Goal: Task Accomplishment & Management: Manage account settings

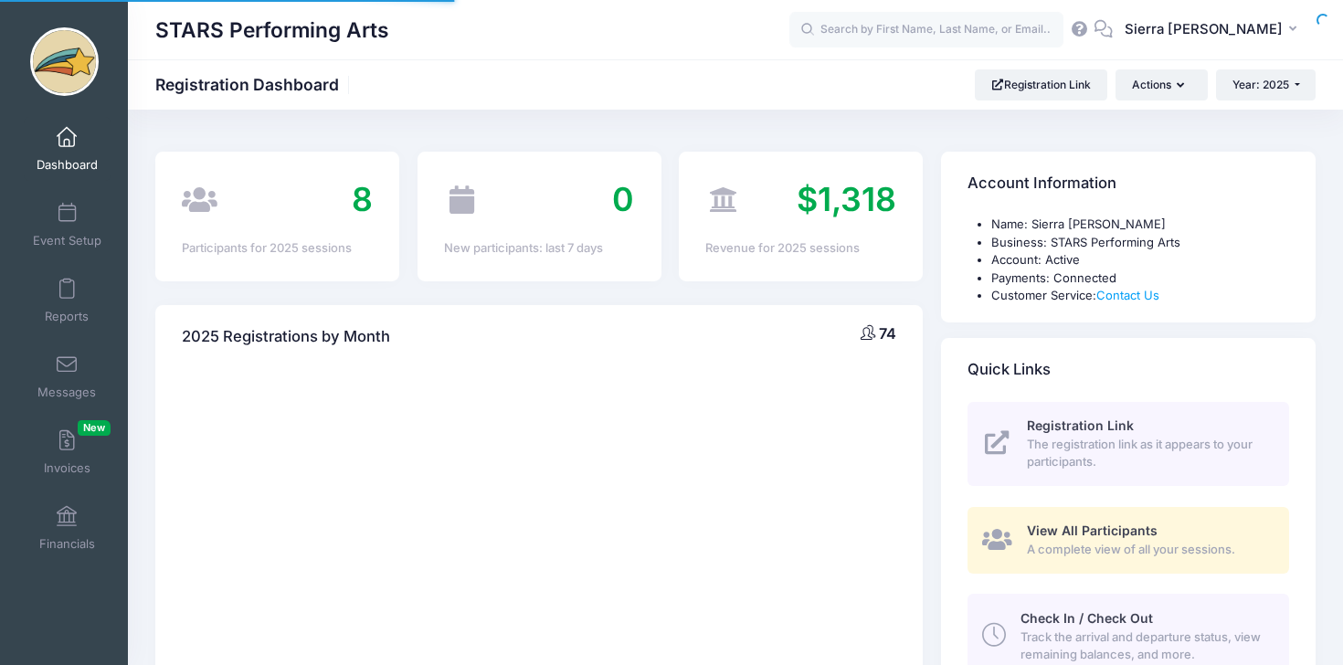
select select
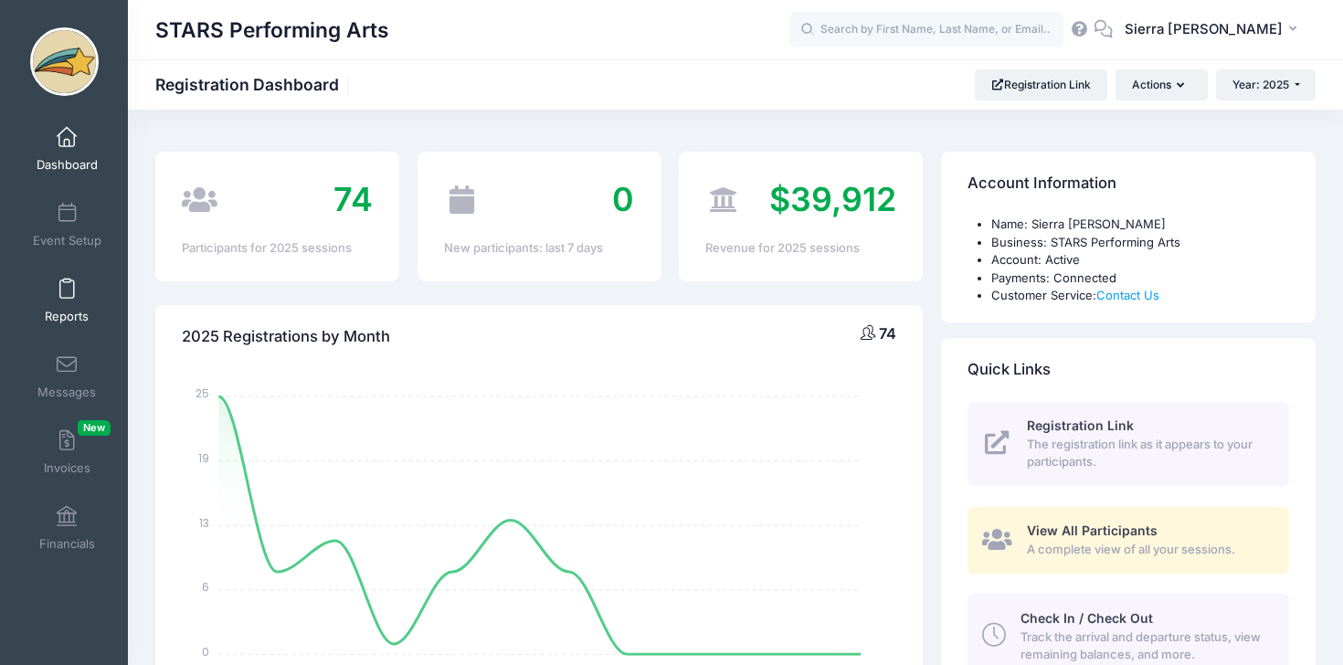
click at [80, 302] on link "Reports" at bounding box center [67, 301] width 87 height 64
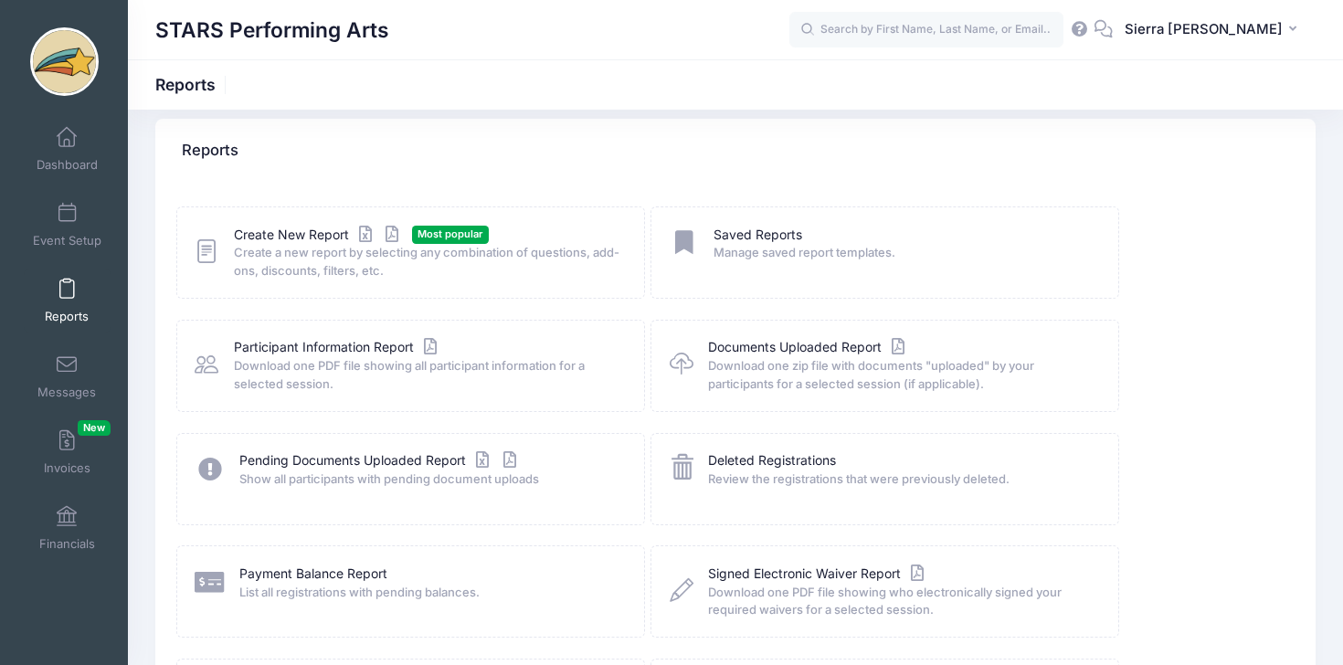
scroll to position [15, 0]
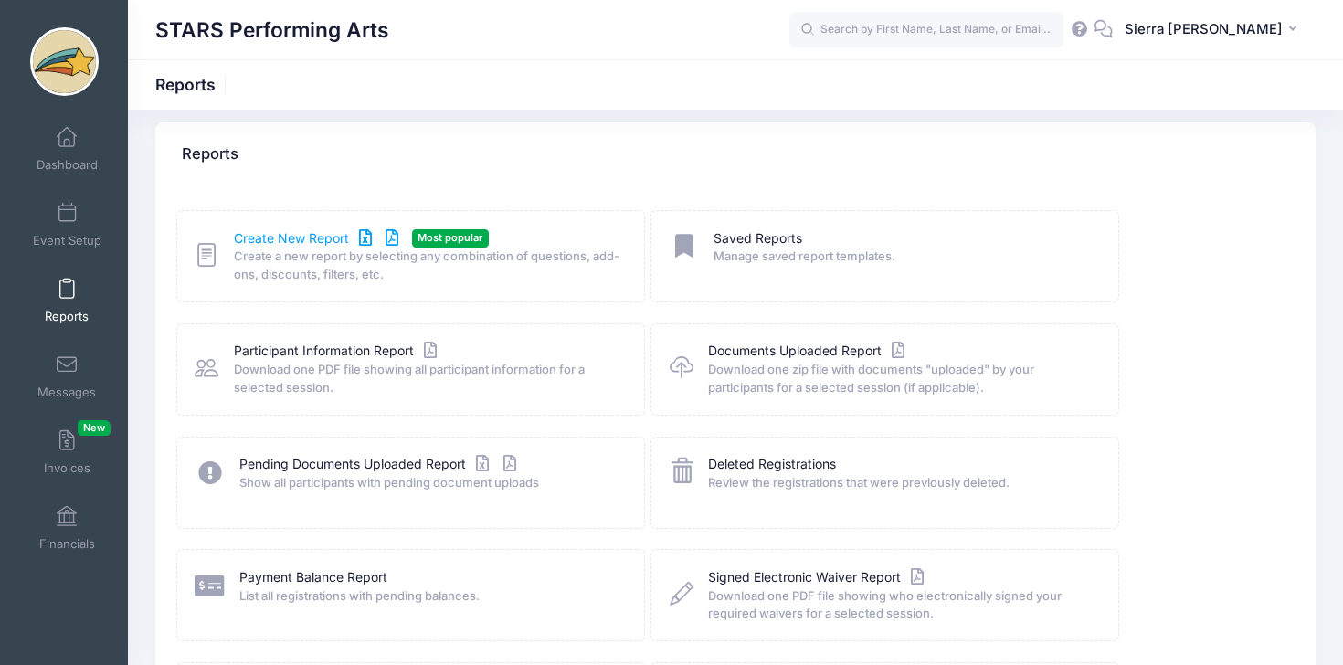
click at [292, 244] on link "Create New Report" at bounding box center [319, 238] width 170 height 19
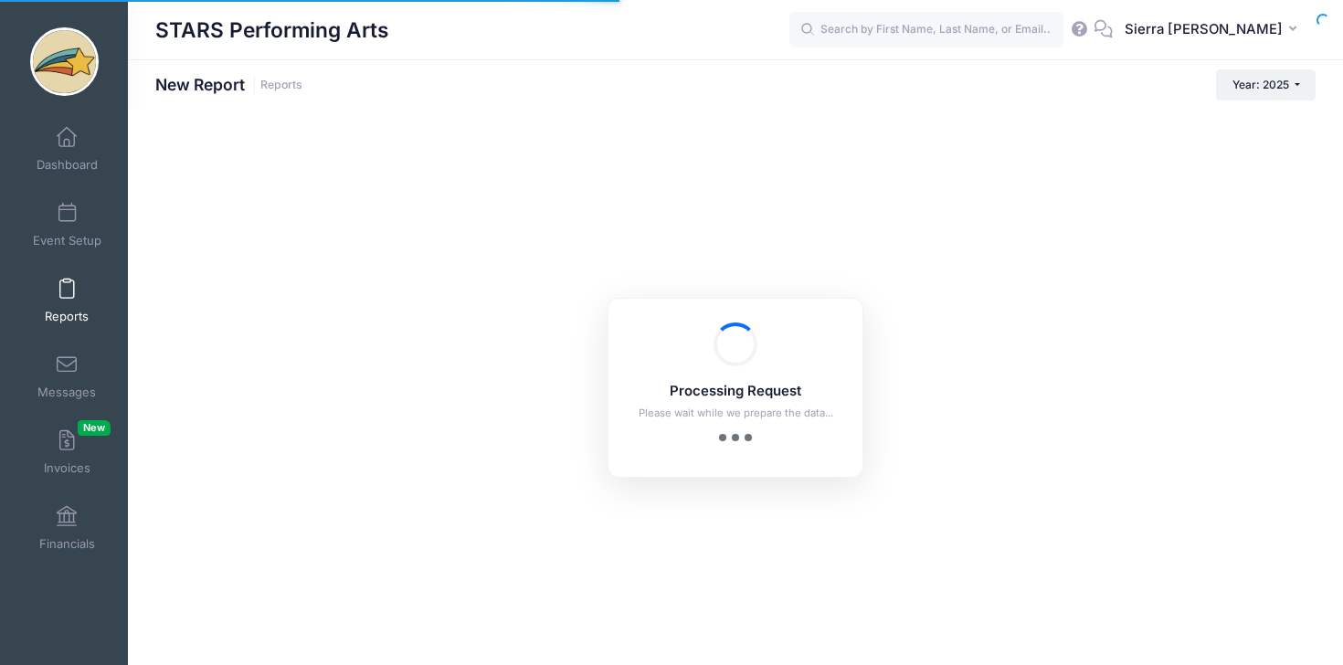
checkbox input "true"
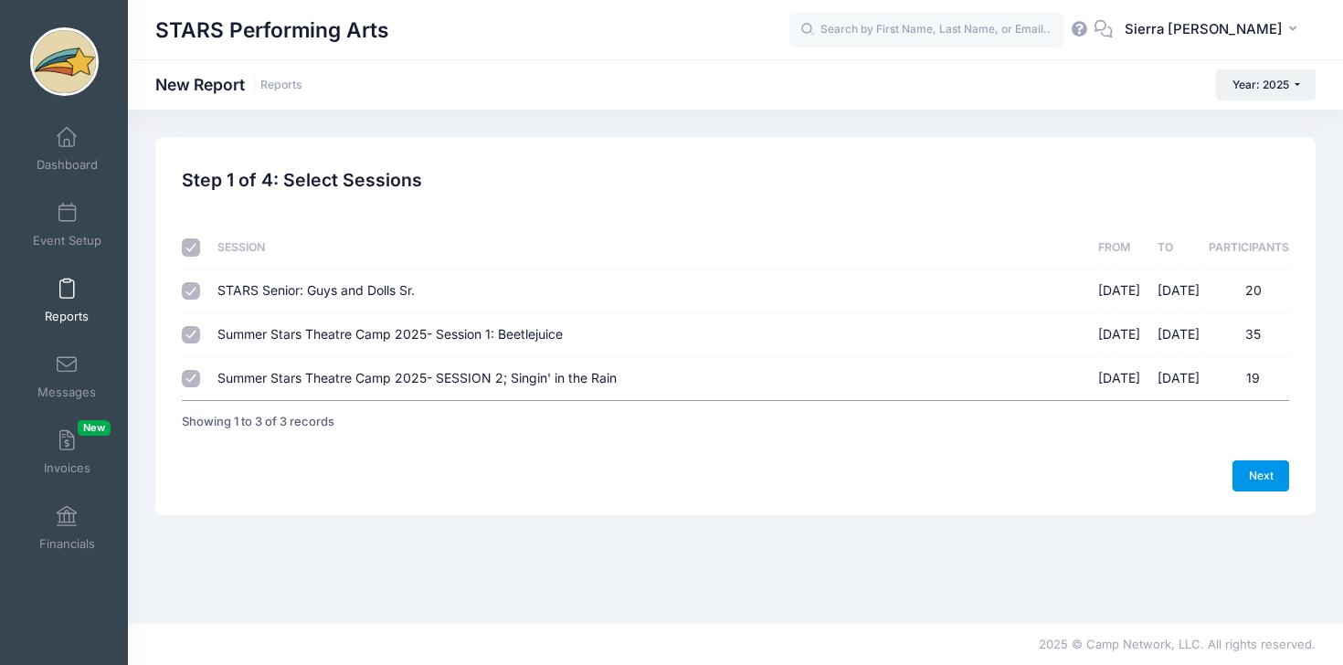
click at [1259, 469] on link "Next" at bounding box center [1261, 476] width 57 height 31
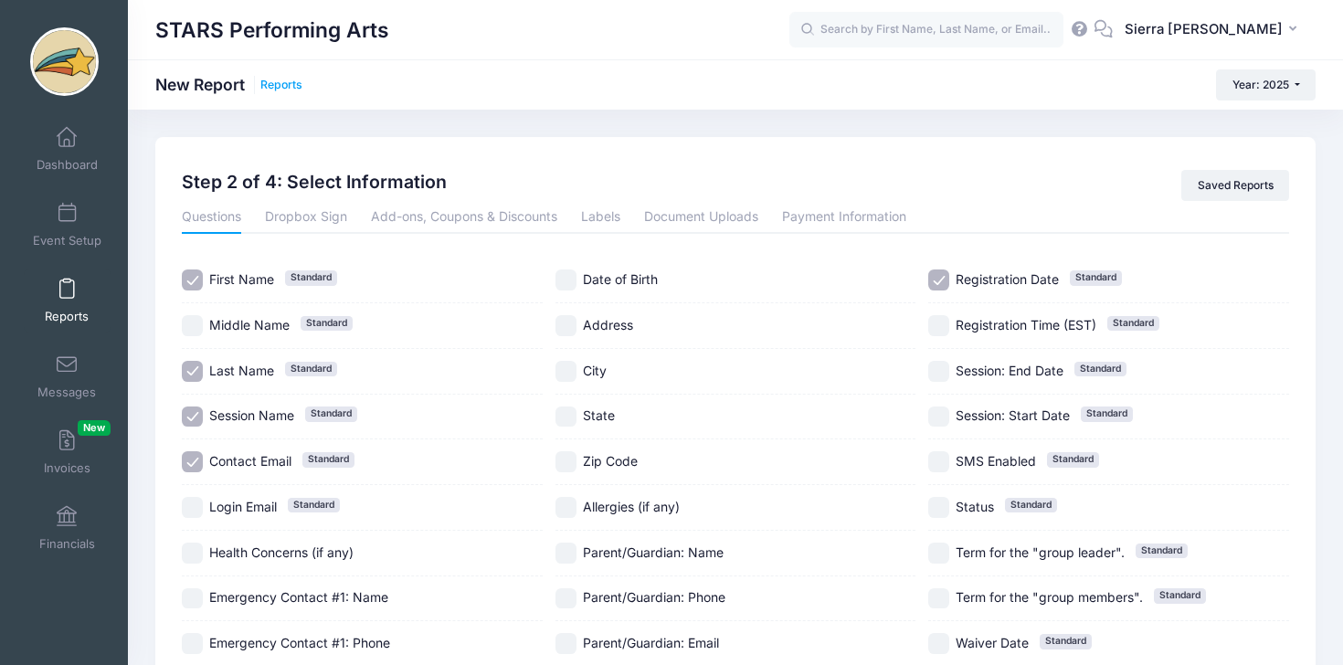
click at [296, 85] on link "Reports" at bounding box center [281, 86] width 42 height 14
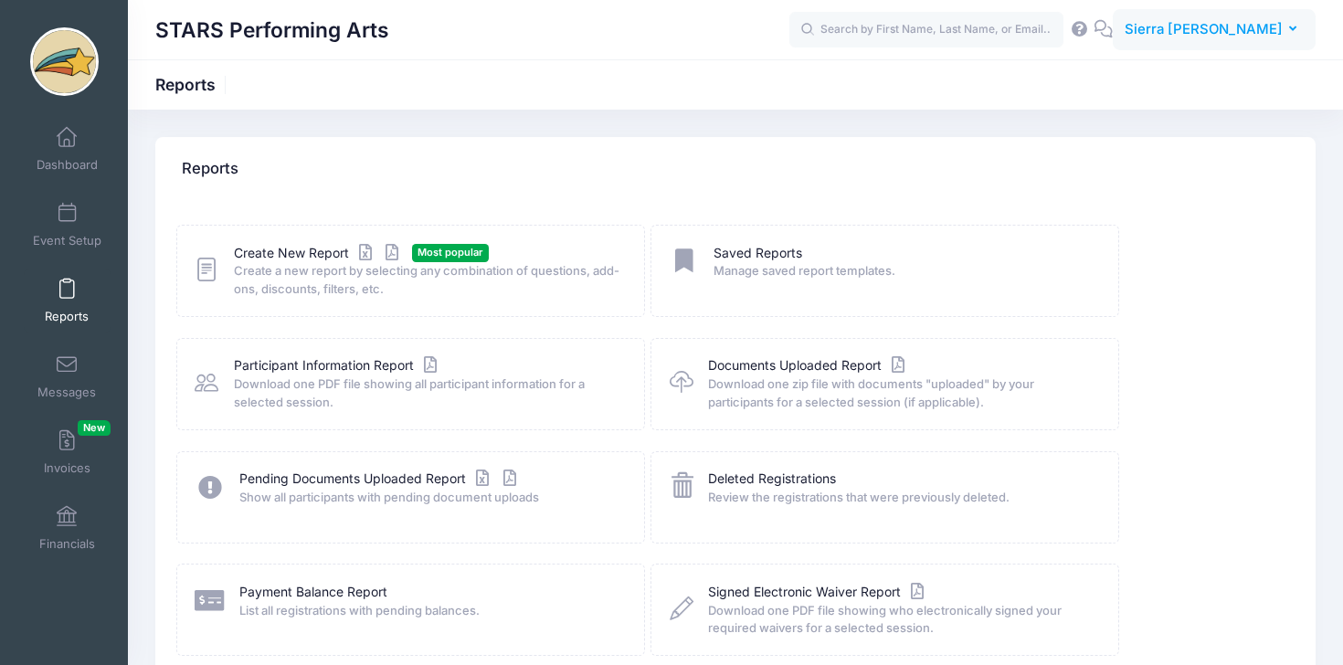
click at [1239, 37] on span "Sierra [PERSON_NAME]" at bounding box center [1204, 29] width 158 height 20
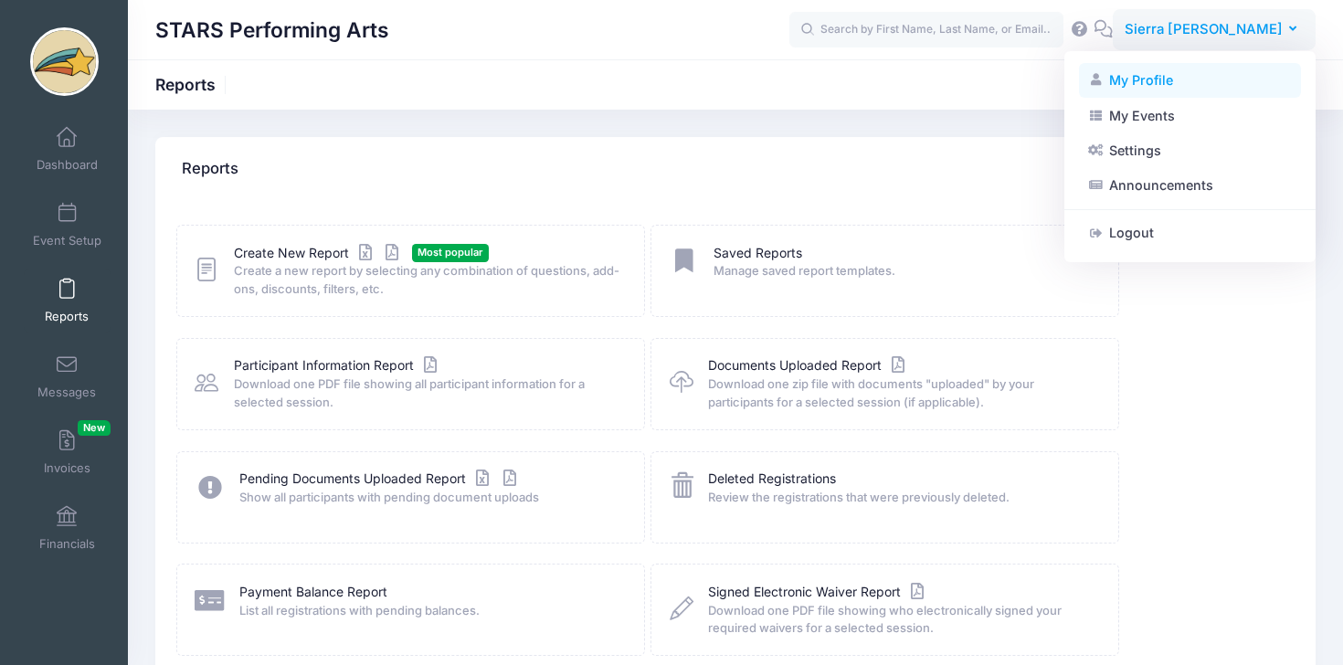
click at [1183, 80] on link "My Profile" at bounding box center [1190, 80] width 222 height 35
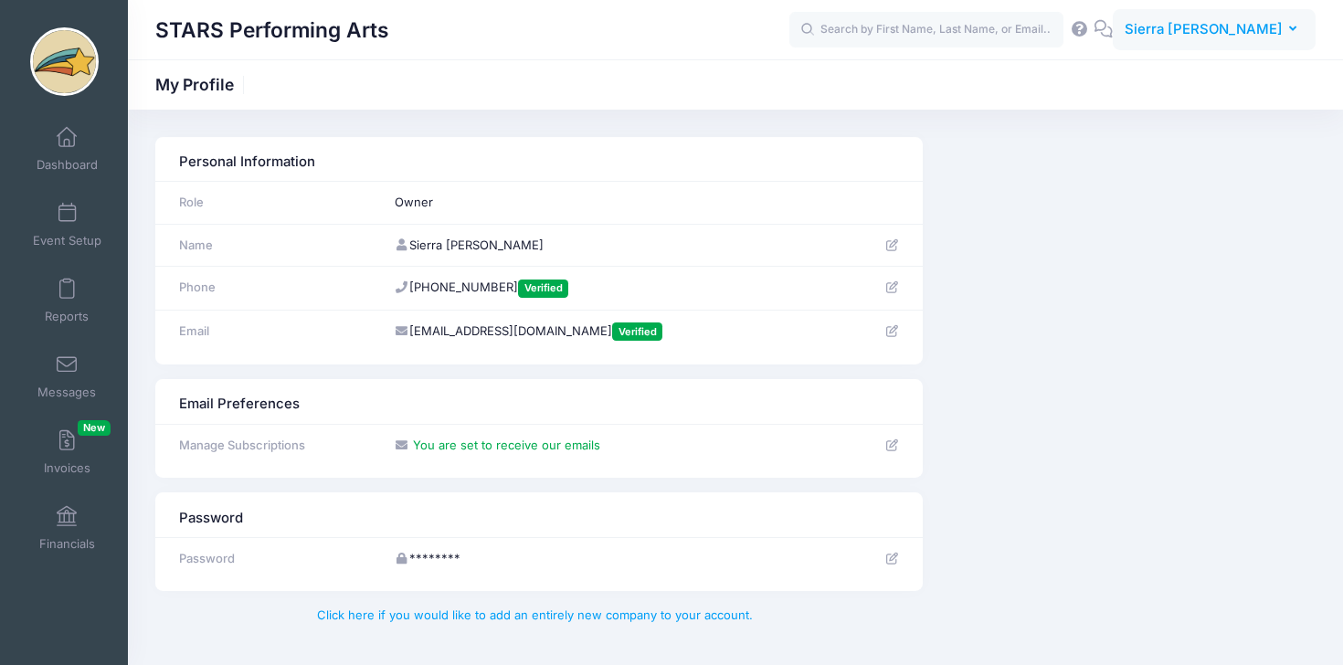
click at [1260, 33] on span "Sierra [PERSON_NAME]" at bounding box center [1204, 29] width 158 height 20
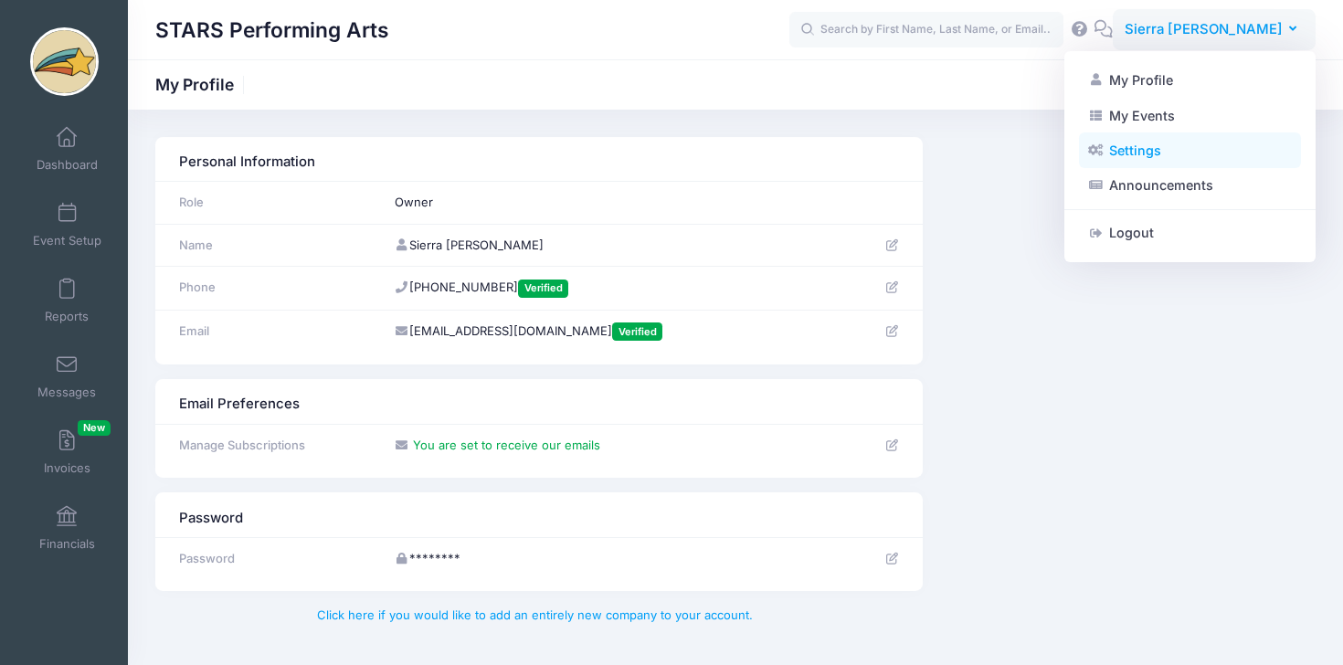
click at [1169, 150] on link "Settings" at bounding box center [1190, 150] width 222 height 35
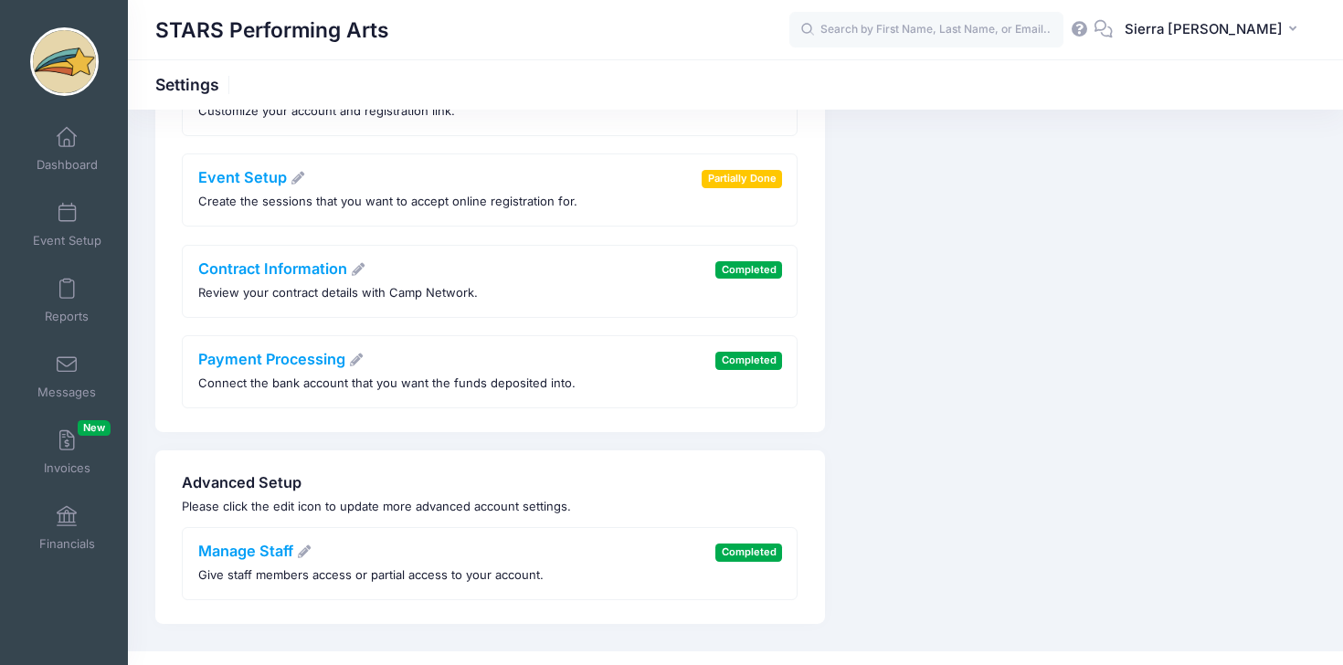
scroll to position [252, 0]
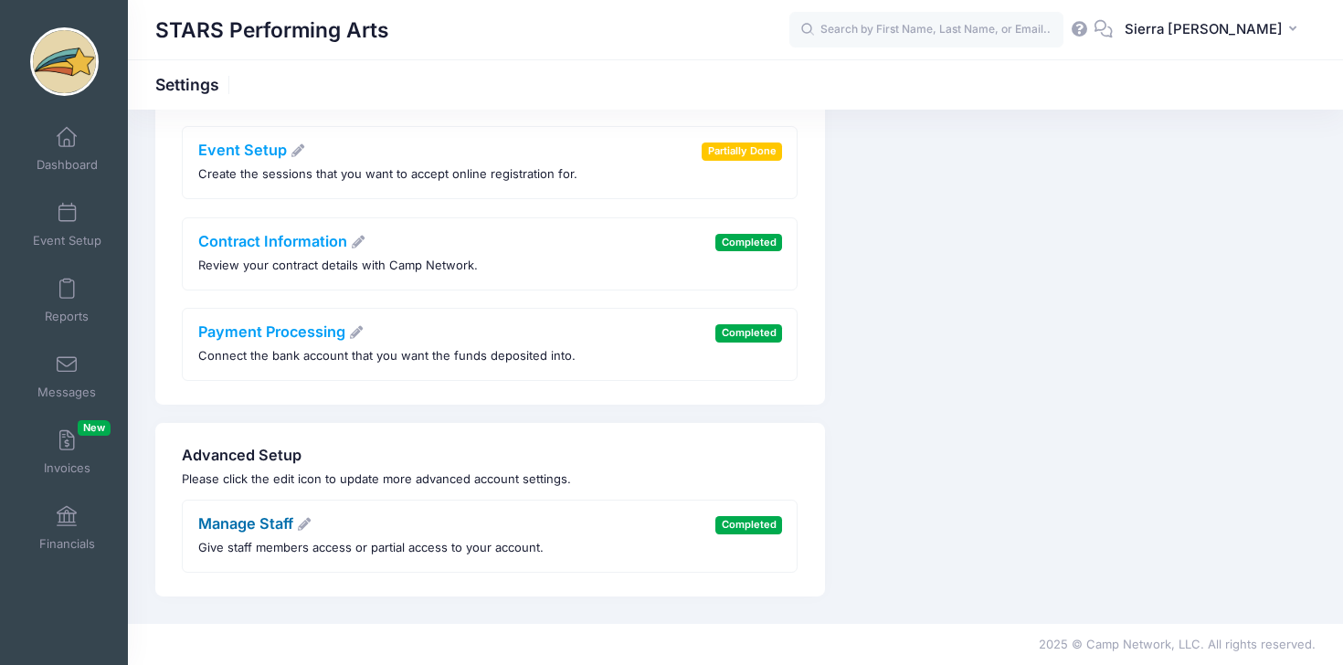
click at [269, 525] on link "Manage Staff" at bounding box center [255, 524] width 114 height 18
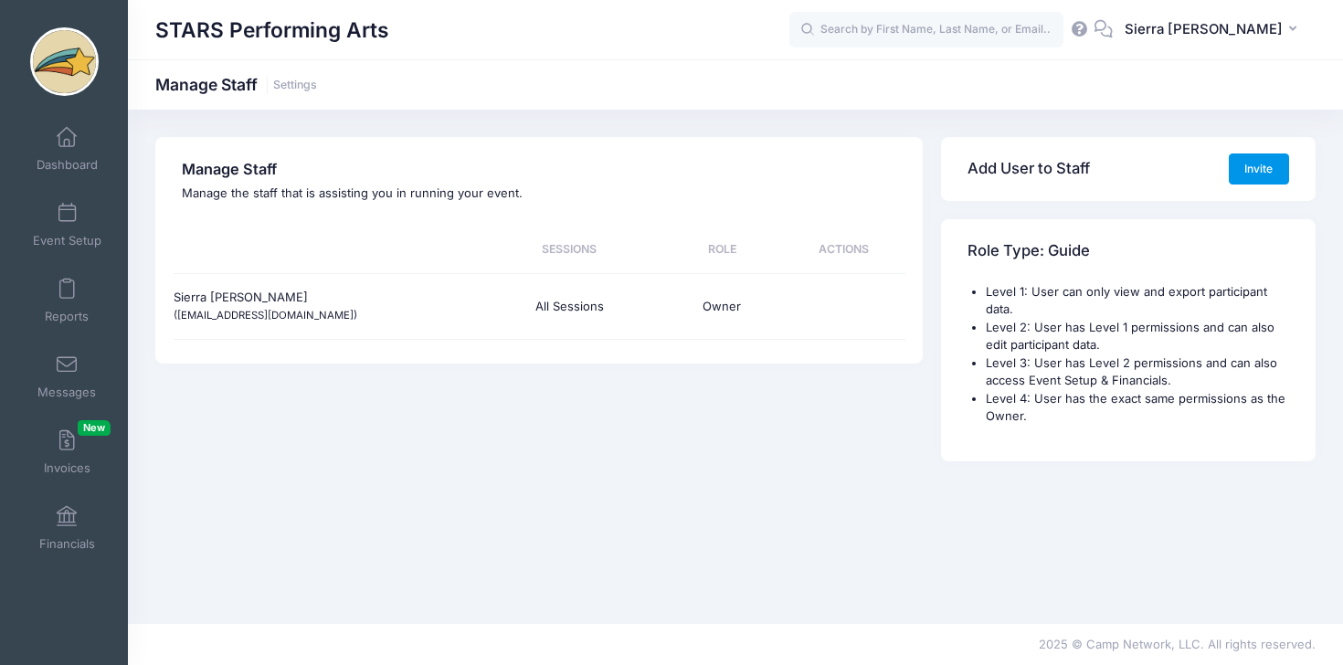
click at [1262, 174] on button "Invite" at bounding box center [1259, 169] width 60 height 31
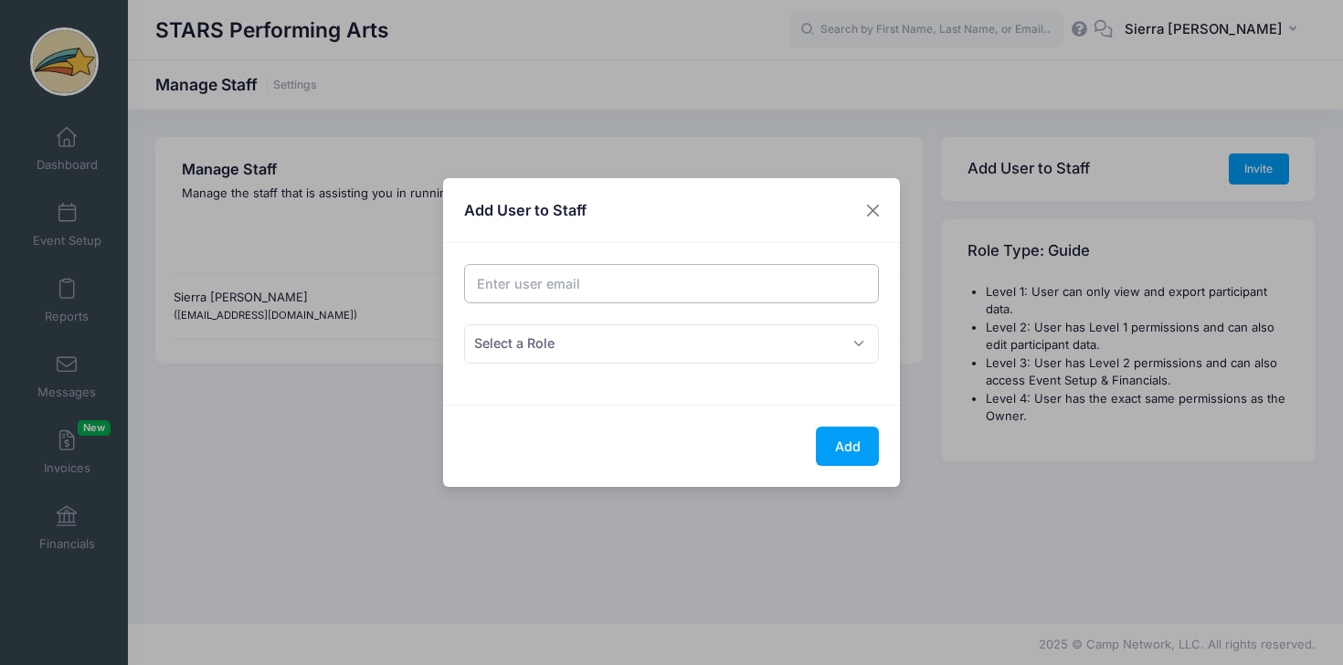
click at [596, 280] on input "Email address" at bounding box center [672, 283] width 416 height 39
type input "A"
type input "[EMAIL_ADDRESS][DOMAIN_NAME]"
click at [654, 345] on span "Select a Role" at bounding box center [672, 343] width 416 height 39
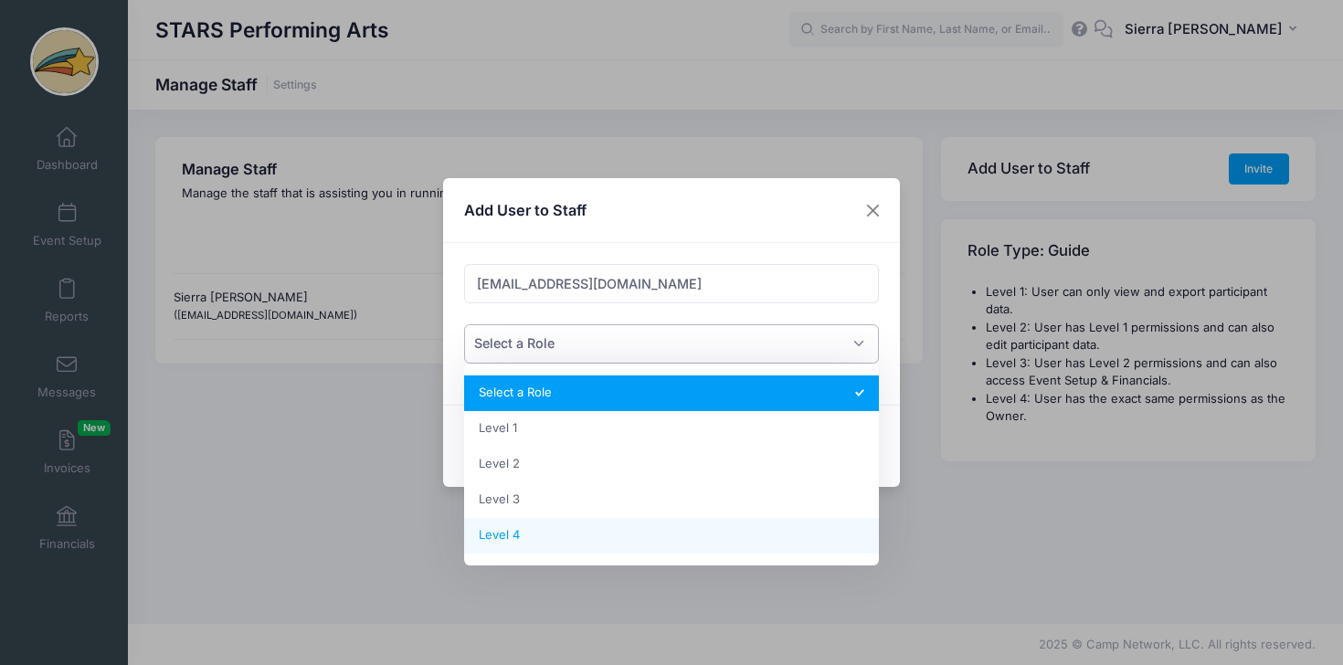
select select "2"
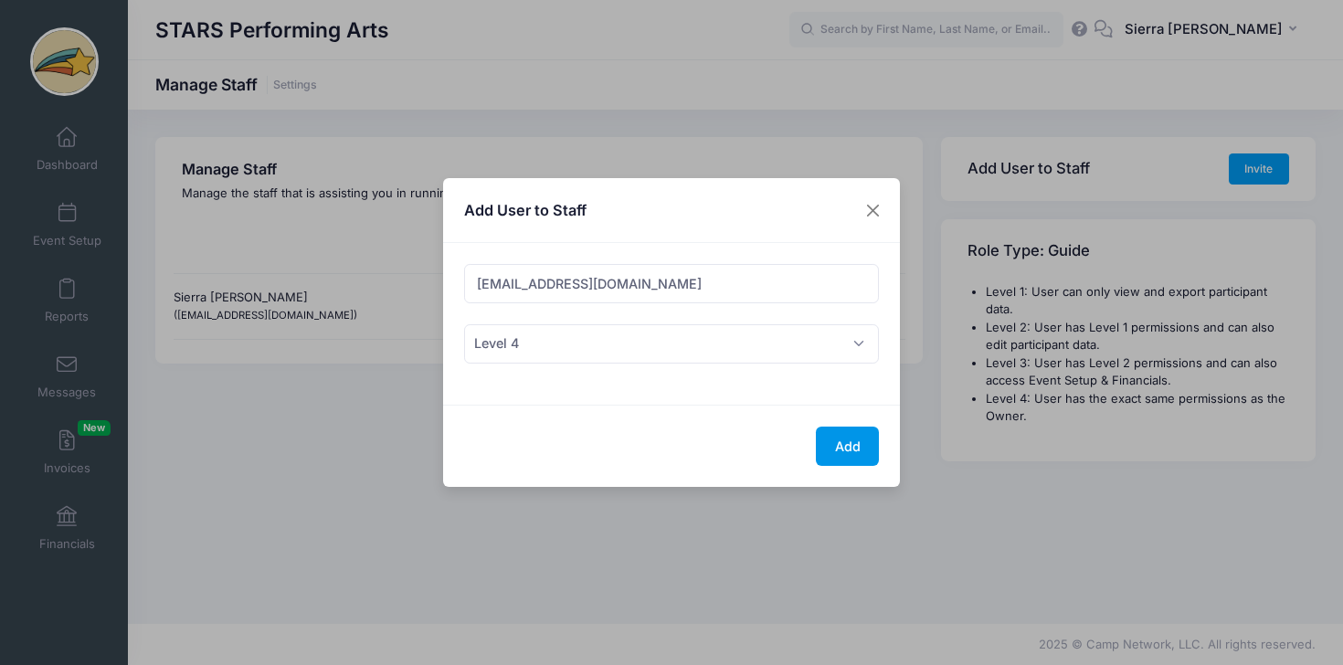
click at [844, 456] on button "Add" at bounding box center [847, 446] width 63 height 39
